Goal: Register for event/course

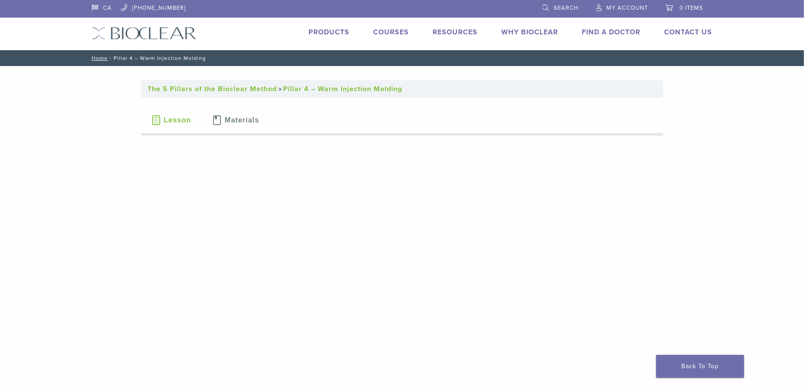
click at [397, 29] on link "Courses" at bounding box center [392, 32] width 36 height 9
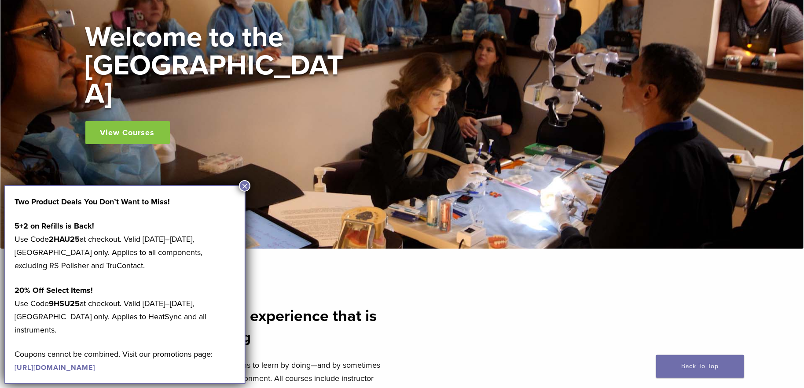
scroll to position [132, 0]
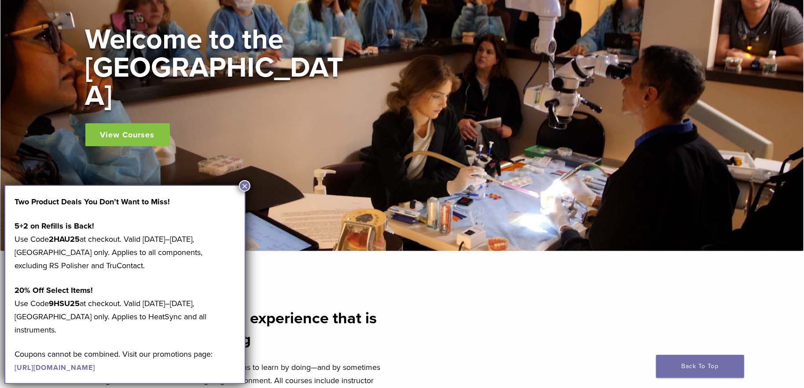
click at [128, 123] on link "View Courses" at bounding box center [127, 134] width 84 height 23
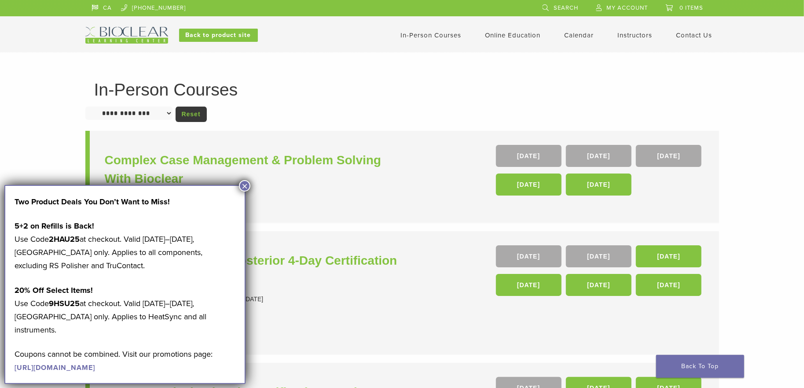
click at [245, 185] on button "×" at bounding box center [244, 185] width 11 height 11
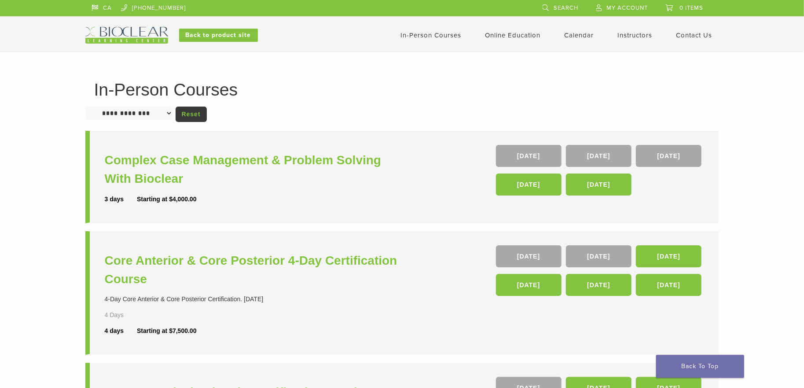
click at [172, 115] on select "**********" at bounding box center [128, 113] width 87 height 13
click at [295, 100] on div "**********" at bounding box center [402, 360] width 634 height 558
click at [499, 36] on link "Online Education" at bounding box center [512, 35] width 55 height 8
click at [497, 35] on link "Online Education" at bounding box center [512, 35] width 55 height 8
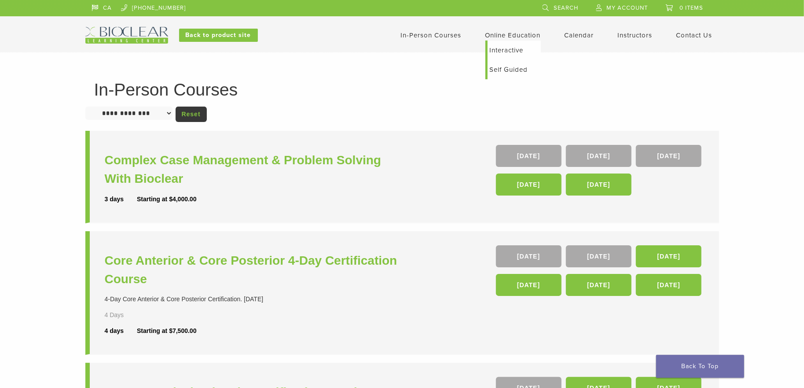
click at [506, 70] on link "Self Guided" at bounding box center [514, 69] width 53 height 19
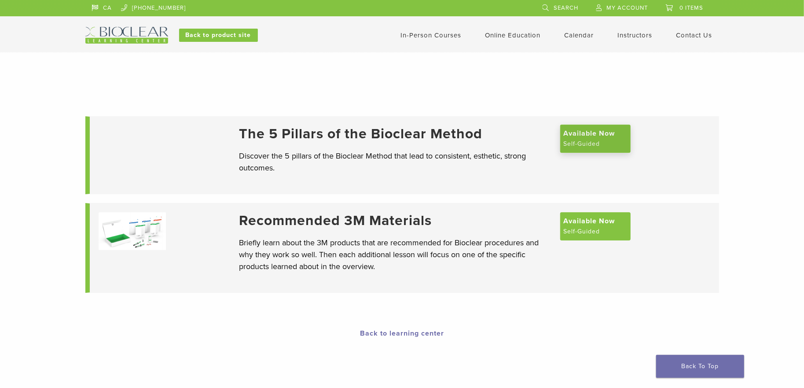
click at [577, 137] on span "Available Now" at bounding box center [589, 133] width 51 height 11
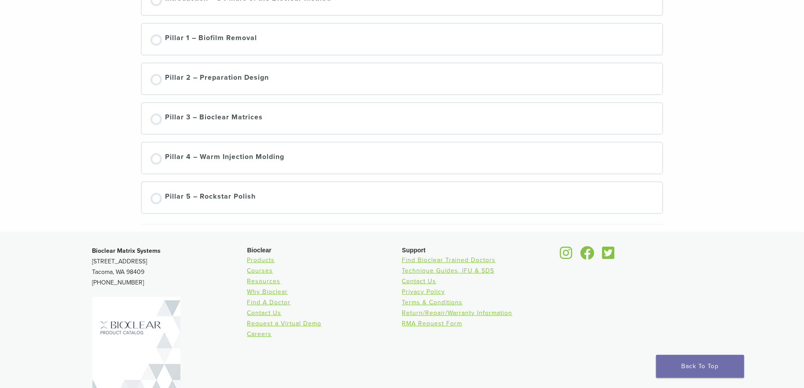
scroll to position [242, 0]
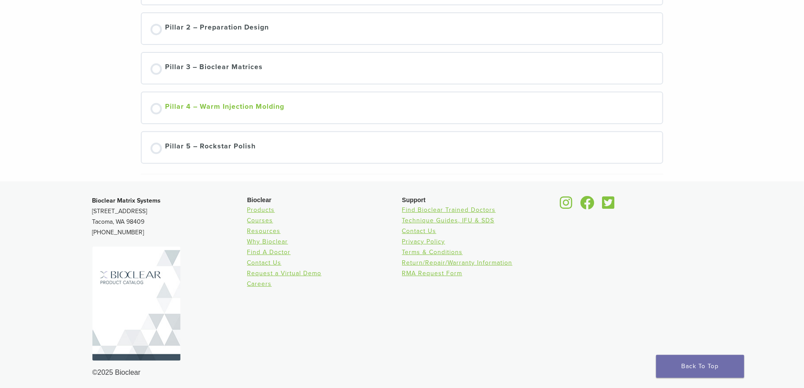
click at [155, 105] on div at bounding box center [156, 108] width 11 height 11
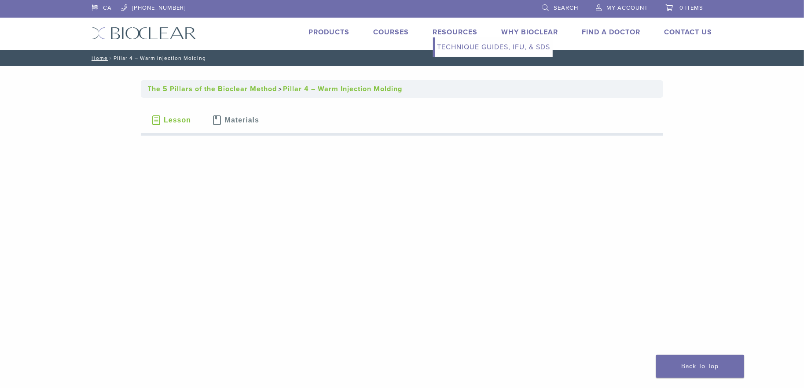
click at [463, 46] on link "Technique Guides, IFU, & SDS" at bounding box center [494, 46] width 118 height 19
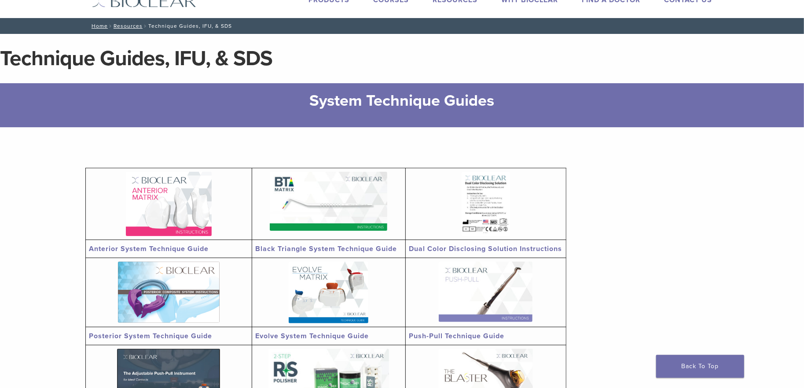
scroll to position [132, 0]
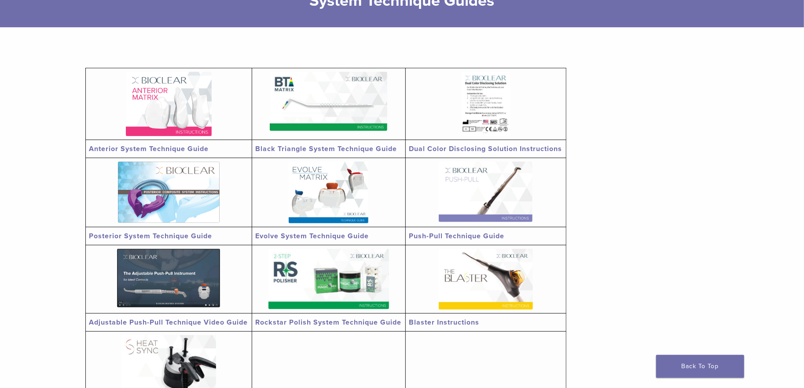
click at [152, 150] on link "Anterior System Technique Guide" at bounding box center [149, 148] width 120 height 9
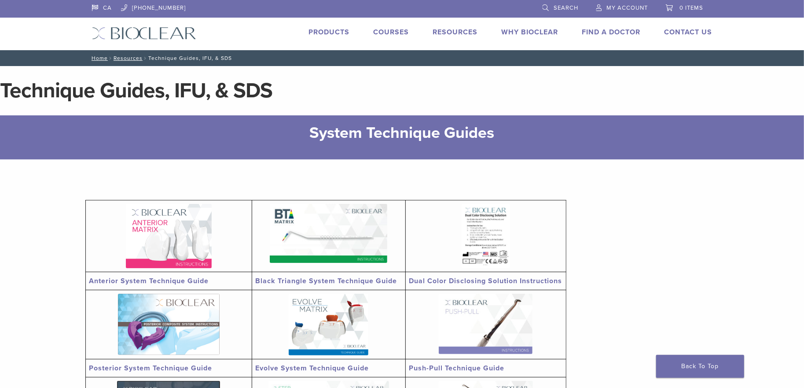
click at [388, 32] on link "Courses" at bounding box center [392, 32] width 36 height 9
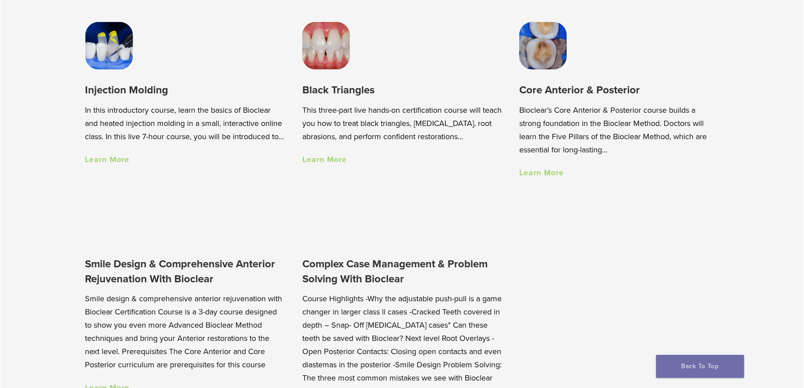
scroll to position [704, 0]
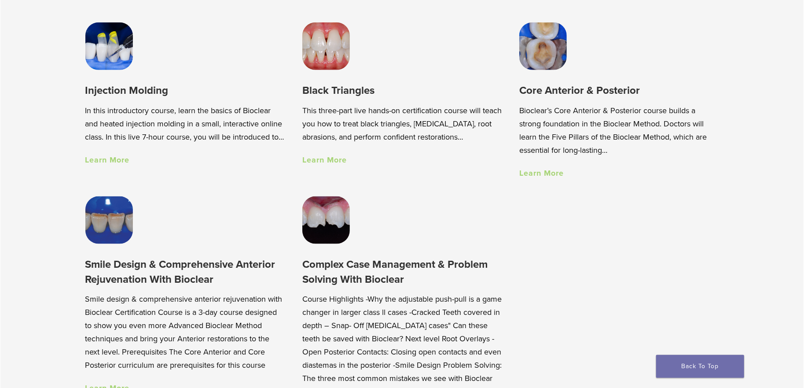
click at [107, 165] on link "Learn More" at bounding box center [107, 160] width 44 height 10
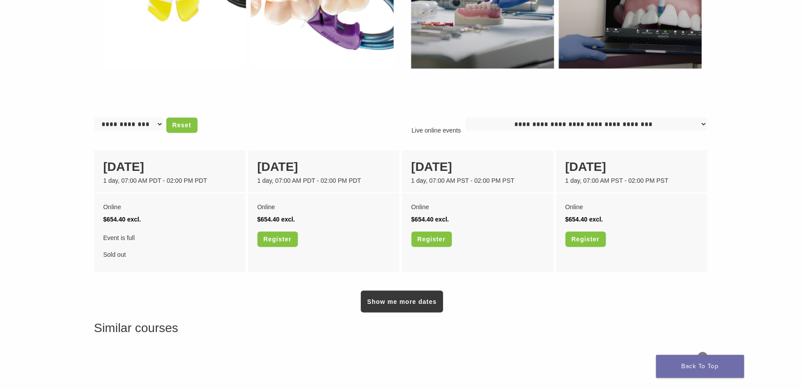
scroll to position [616, 0]
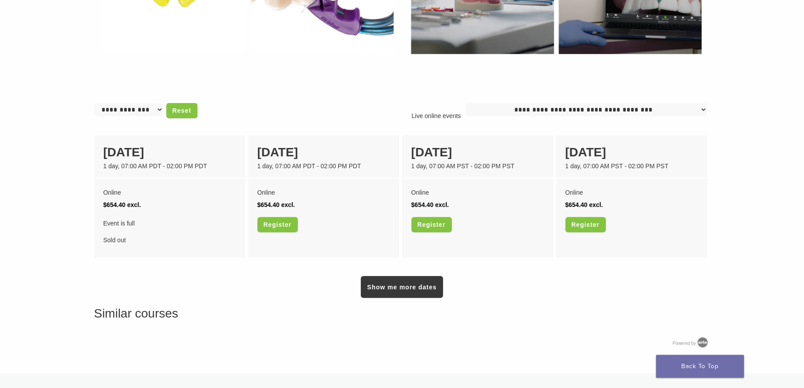
click at [703, 110] on select "**********" at bounding box center [587, 109] width 242 height 13
select select "**"
click at [470, 103] on select "**********" at bounding box center [587, 109] width 242 height 13
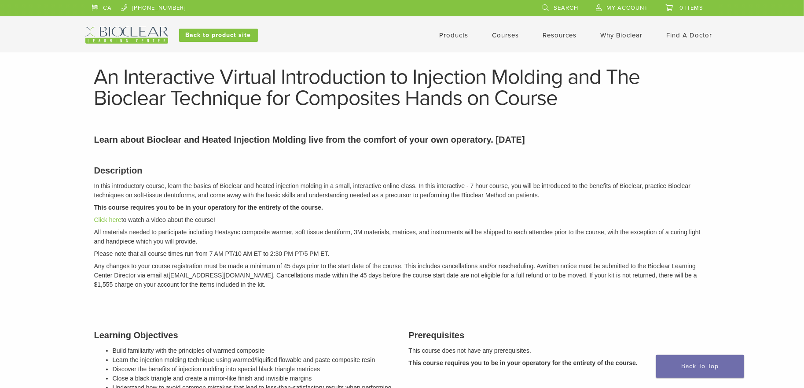
click at [606, 191] on p "In this introductory course, learn the basics of Bioclear and heated injection …" at bounding box center [402, 190] width 616 height 18
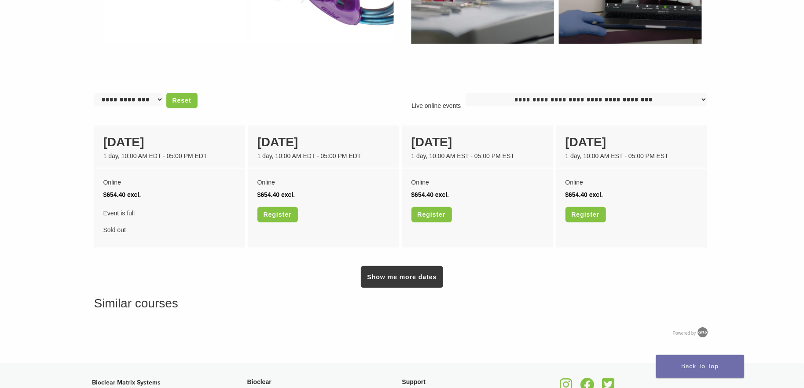
scroll to position [616, 0]
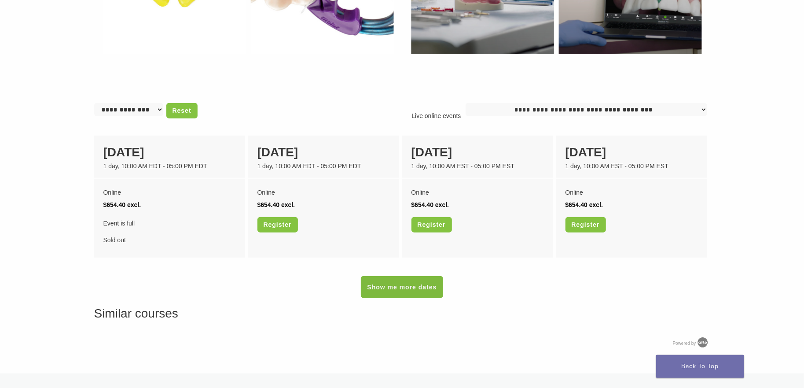
click at [393, 285] on link "Show me more dates" at bounding box center [402, 287] width 82 height 22
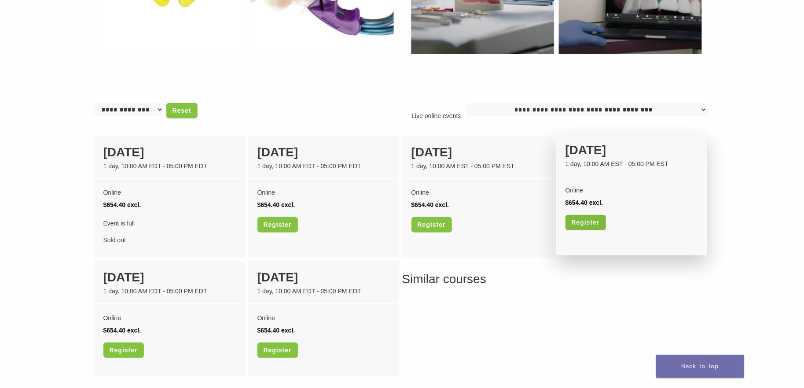
click at [586, 220] on link "Register" at bounding box center [586, 222] width 40 height 15
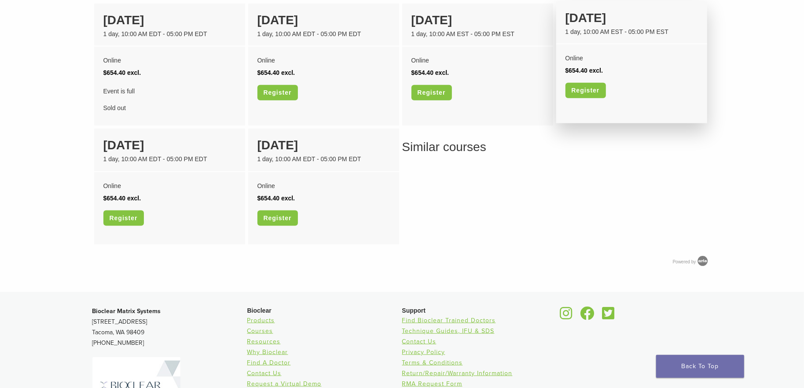
scroll to position [704, 0]
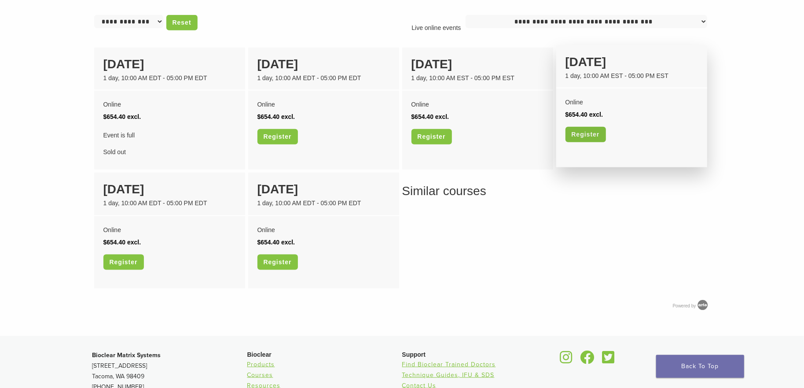
click at [589, 135] on link "Register" at bounding box center [586, 134] width 40 height 15
click at [584, 138] on link "Register" at bounding box center [586, 134] width 40 height 15
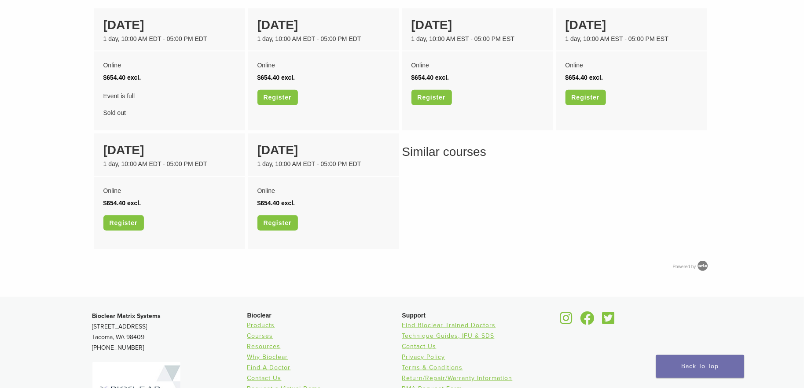
scroll to position [660, 0]
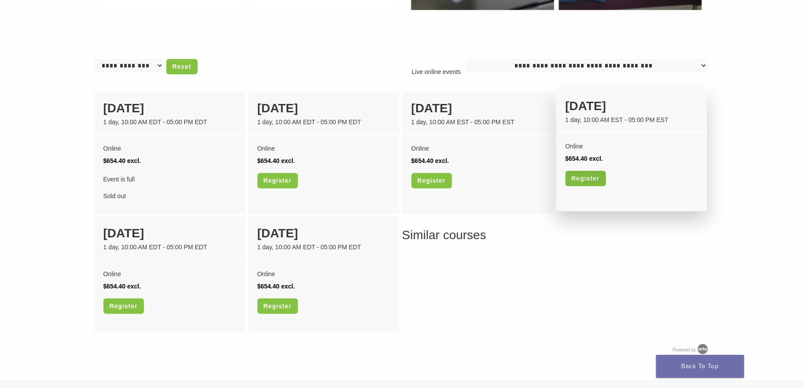
click at [581, 182] on link "Register" at bounding box center [586, 178] width 40 height 15
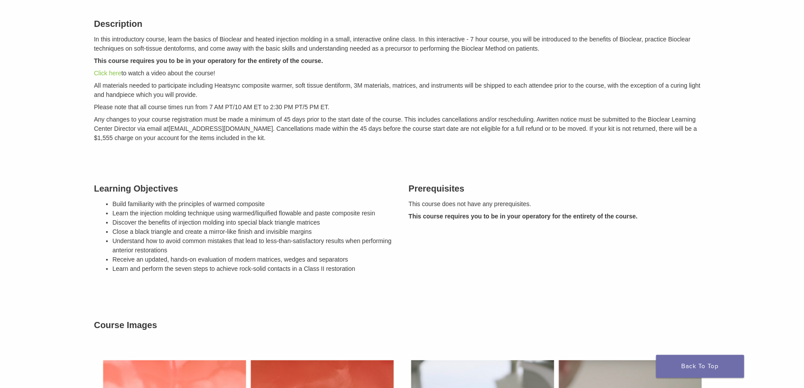
scroll to position [0, 0]
